Goal: Task Accomplishment & Management: Manage account settings

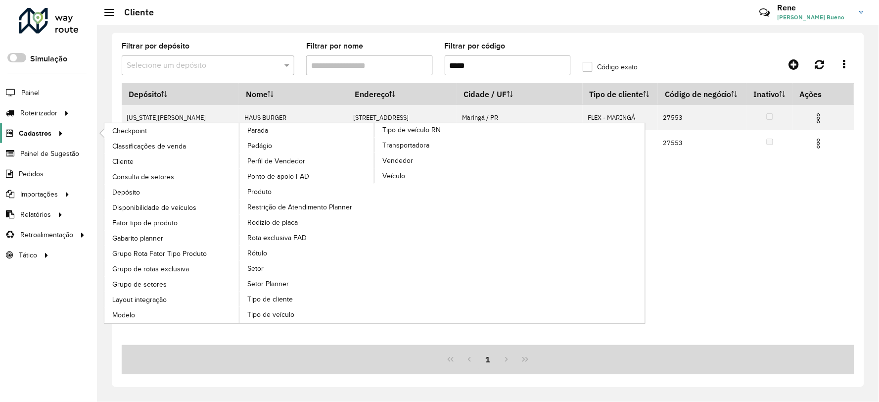
click at [40, 135] on span "Cadastros" at bounding box center [35, 133] width 33 height 10
click at [295, 294] on span "Tipo de cliente" at bounding box center [270, 299] width 47 height 10
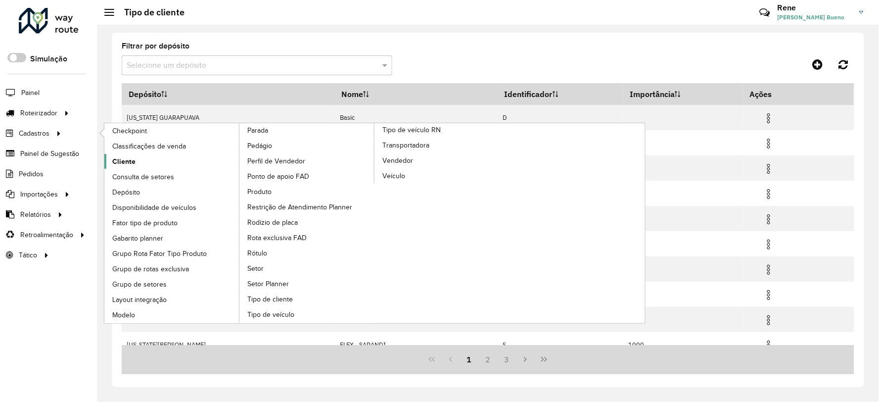
click at [122, 158] on span "Cliente" at bounding box center [123, 161] width 23 height 10
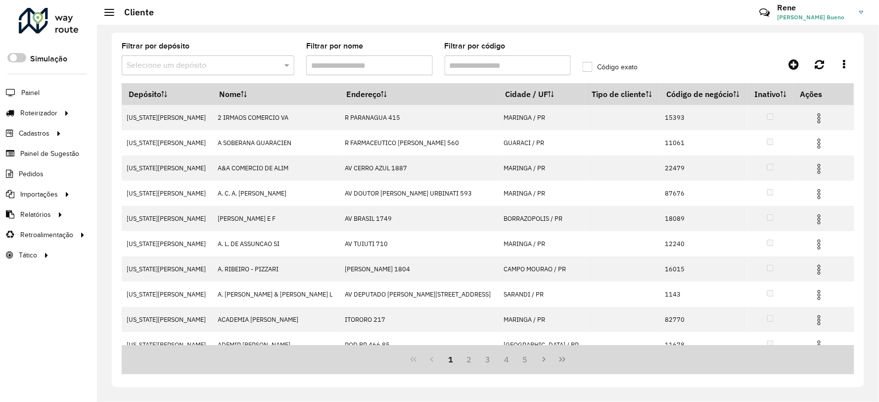
click at [230, 63] on input "text" at bounding box center [198, 66] width 143 height 12
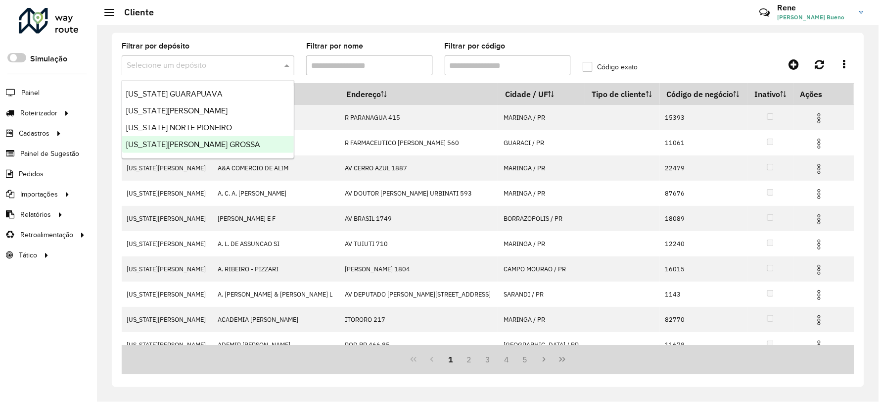
click at [193, 145] on span "[US_STATE][PERSON_NAME] GROSSA" at bounding box center [193, 144] width 134 height 8
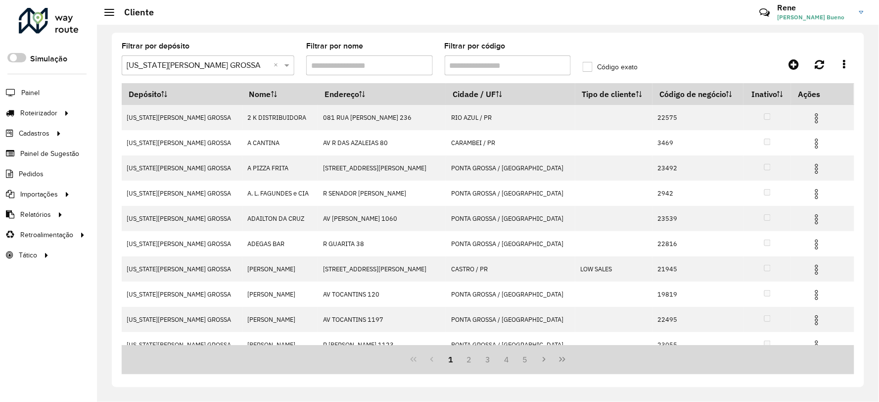
click at [467, 61] on input "Filtrar por código" at bounding box center [508, 65] width 127 height 20
paste input "*****"
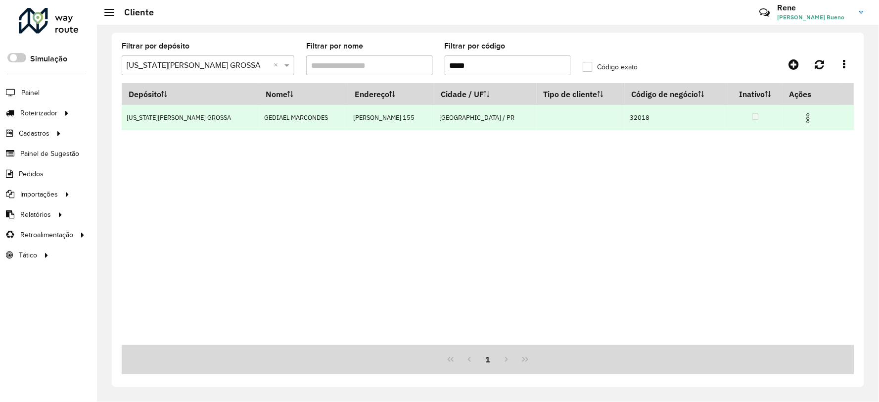
type input "*****"
click at [807, 122] on img at bounding box center [809, 118] width 12 height 12
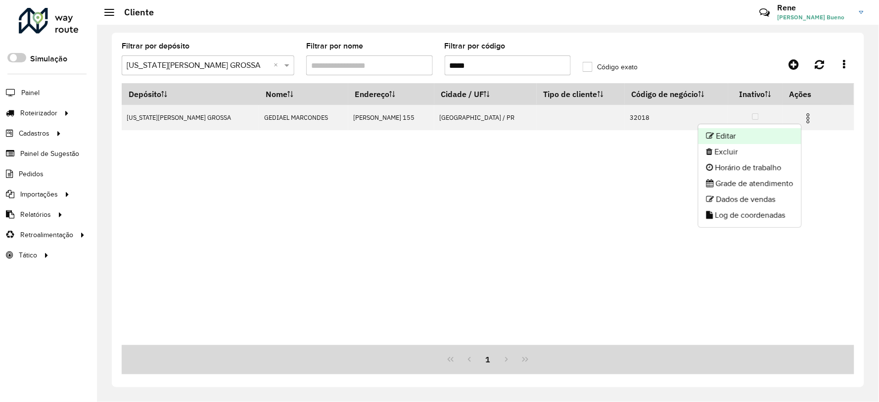
click at [729, 140] on li "Editar" at bounding box center [750, 136] width 103 height 16
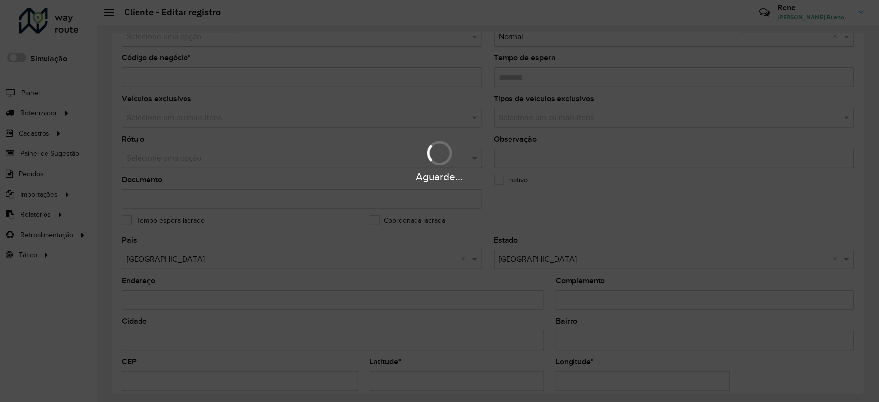
scroll to position [220, 0]
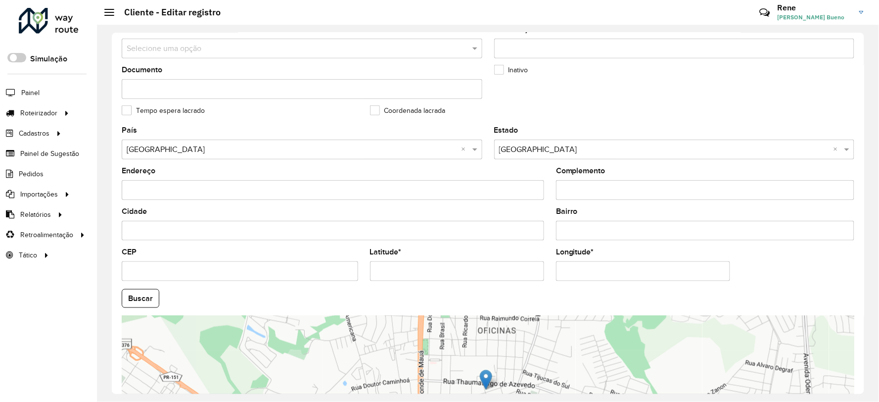
click at [457, 274] on input "Latitude *" at bounding box center [457, 271] width 174 height 20
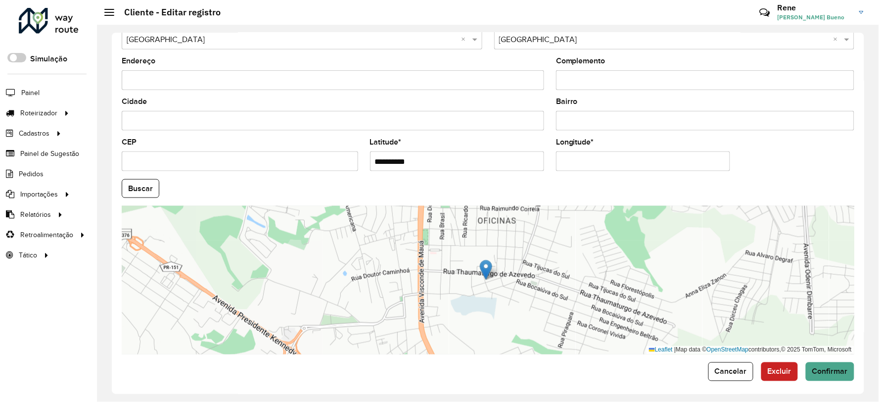
scroll to position [336, 0]
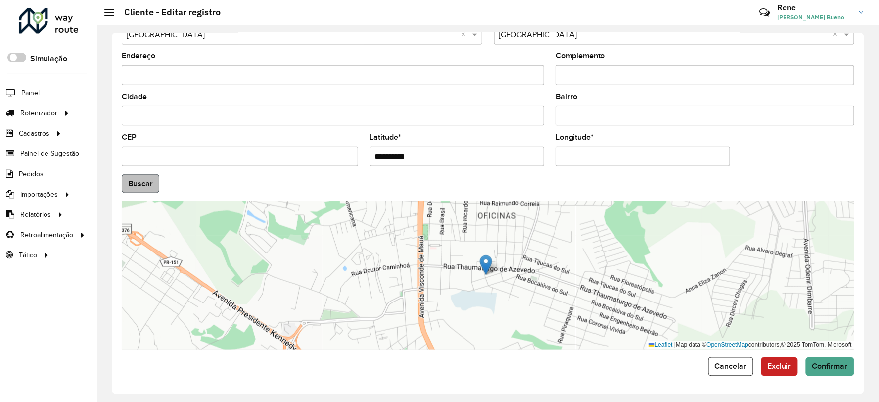
type input "**********"
click at [141, 185] on hb-app "Aguarde... Pop-up bloqueado! Seu navegador bloqueou automáticamente a abertura …" at bounding box center [439, 201] width 879 height 402
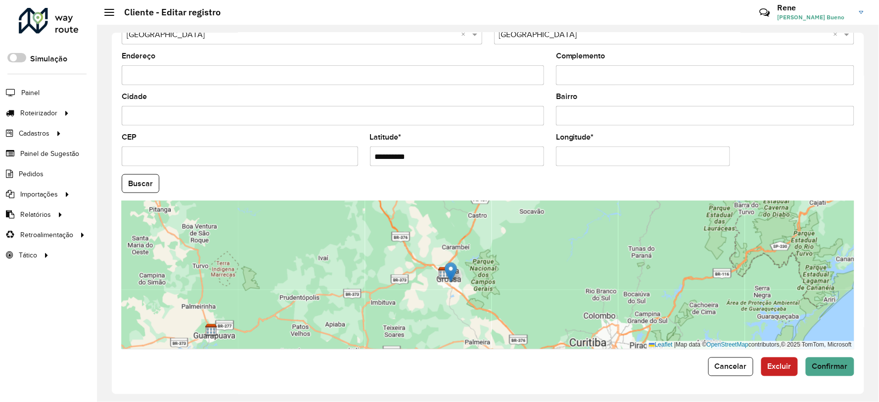
drag, startPoint x: 654, startPoint y: 278, endPoint x: 567, endPoint y: 287, distance: 87.6
click at [567, 287] on div "Leaflet | Map data © OpenStreetMap contributors,© 2025 TomTom, Microsoft" at bounding box center [488, 275] width 733 height 148
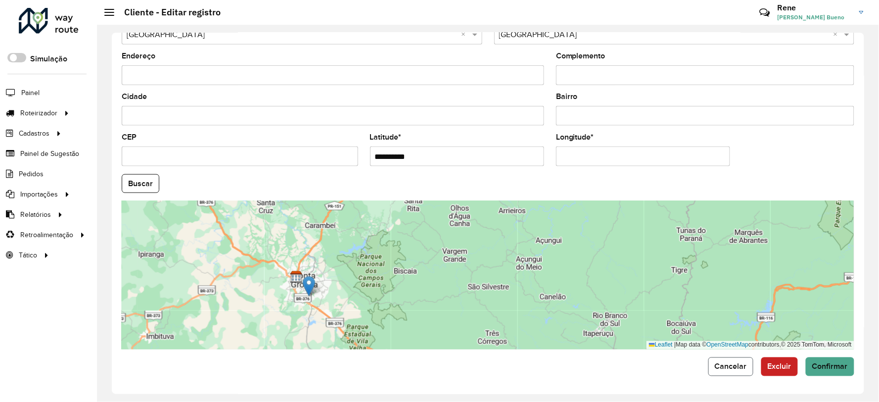
click at [731, 375] on button "Cancelar" at bounding box center [731, 366] width 45 height 19
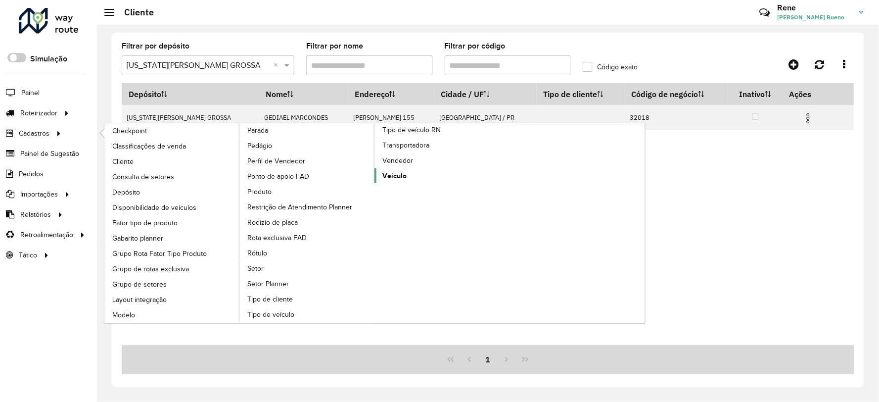
click at [398, 181] on span "Veículo" at bounding box center [394, 176] width 24 height 10
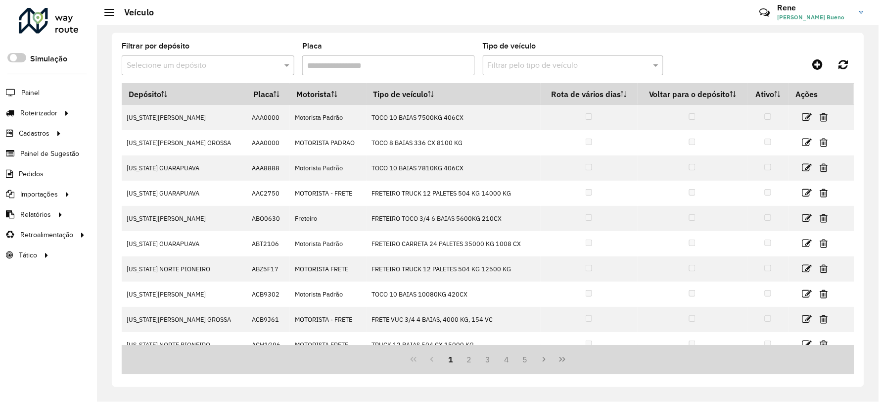
click at [248, 65] on input "text" at bounding box center [198, 66] width 143 height 12
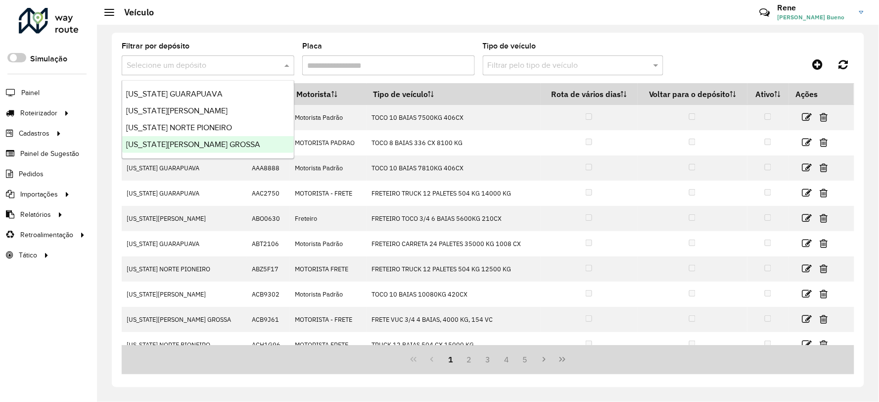
click at [201, 139] on div "[US_STATE][PERSON_NAME] GROSSA" at bounding box center [208, 144] width 172 height 17
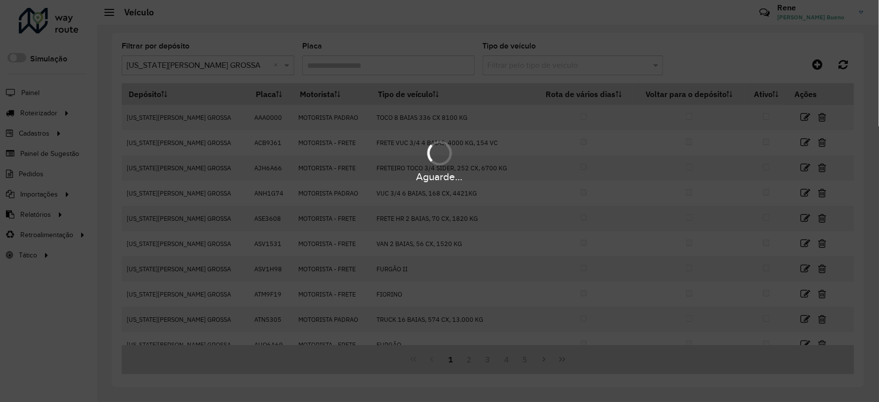
click at [391, 68] on div "Aguarde..." at bounding box center [439, 201] width 879 height 402
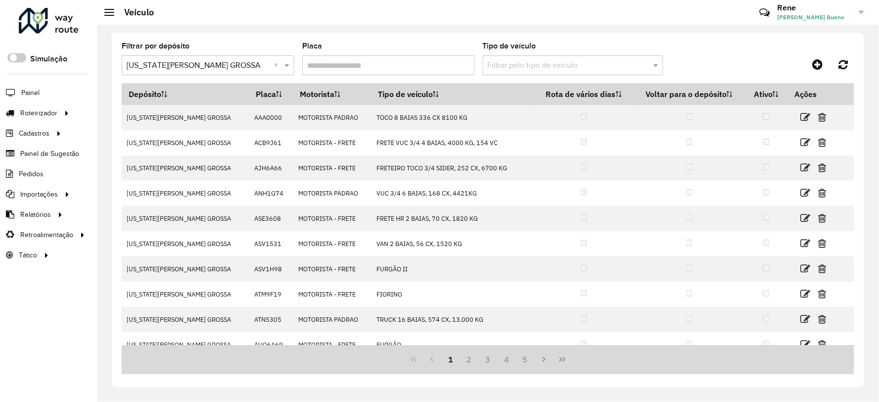
click at [386, 67] on input "Placa" at bounding box center [388, 65] width 173 height 20
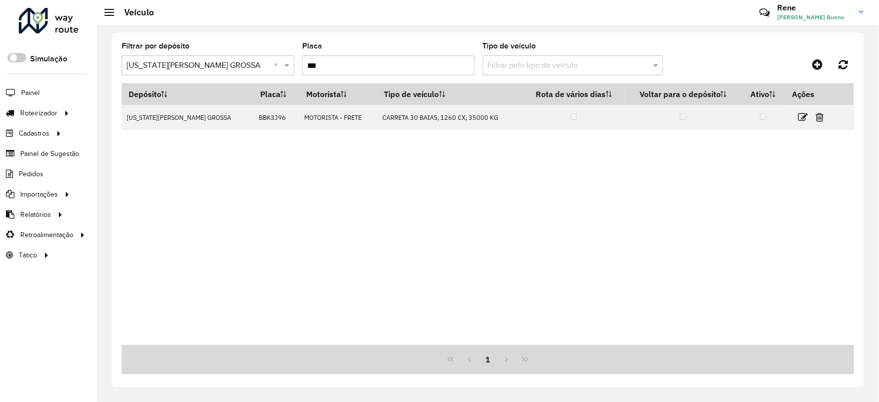
type input "***"
click at [424, 239] on div "Depósito Placa Motorista Tipo de veículo Rota de vários dias Voltar para o depó…" at bounding box center [488, 214] width 733 height 262
